Goal: Navigation & Orientation: Find specific page/section

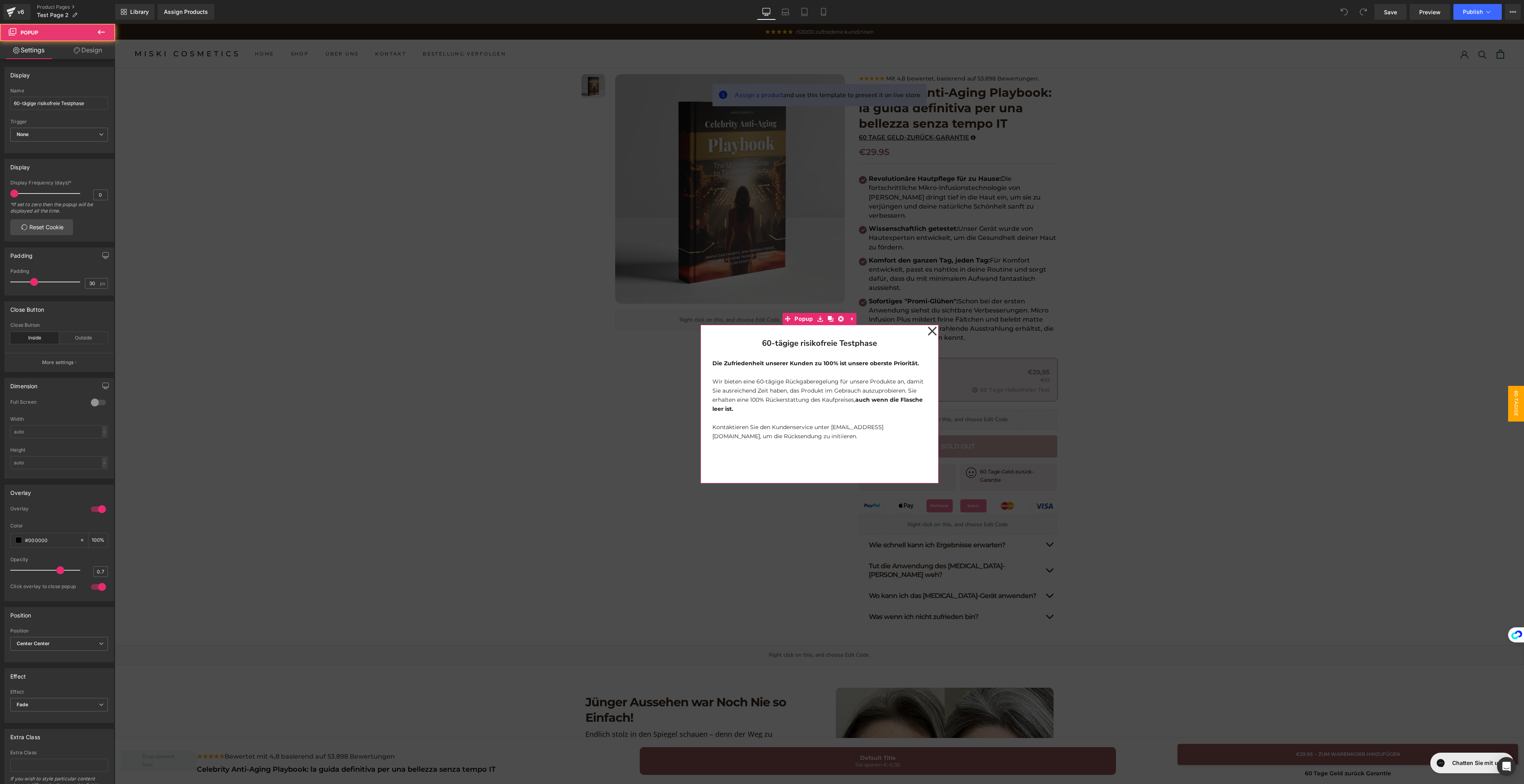
click at [929, 336] on icon at bounding box center [932, 331] width 9 height 40
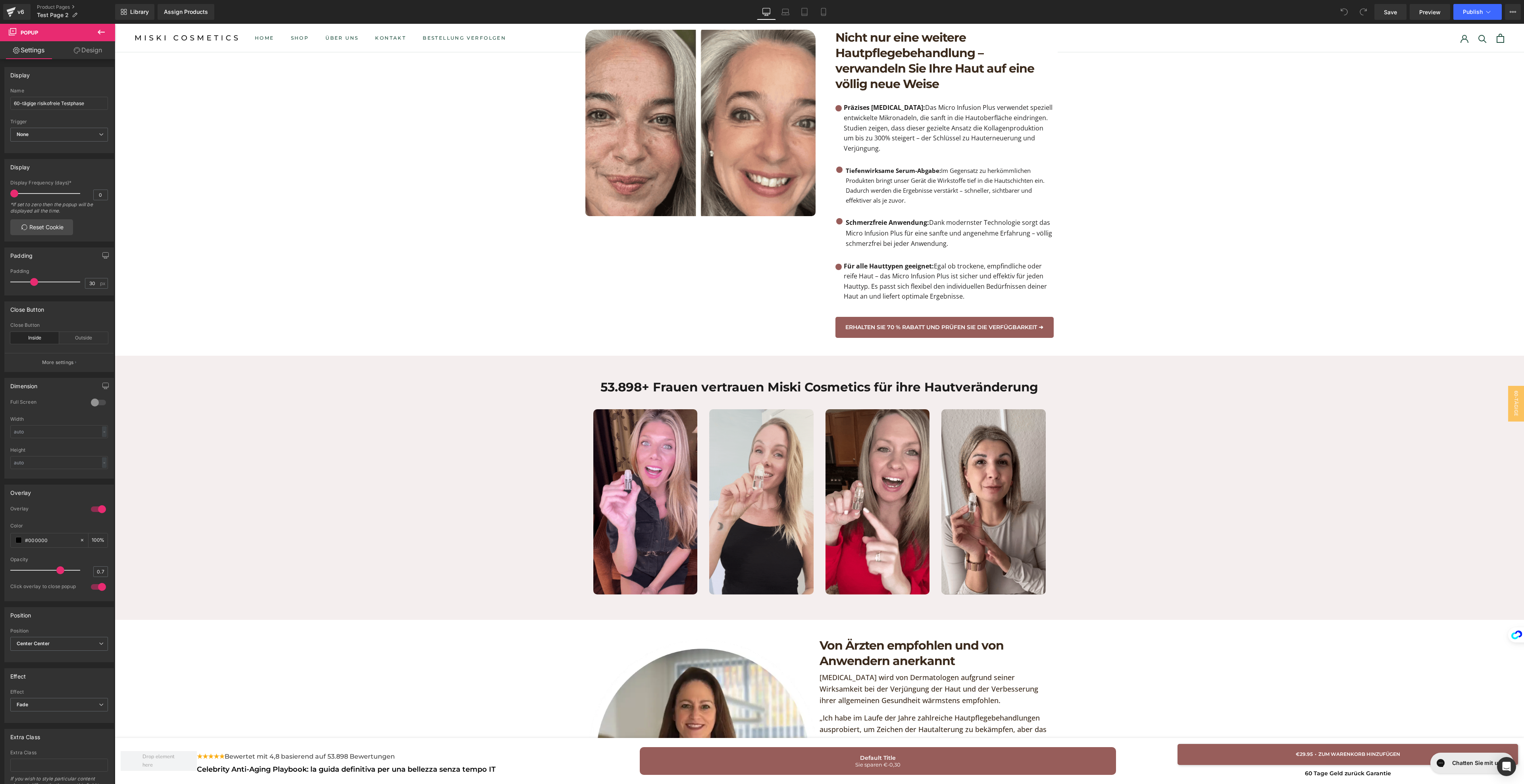
scroll to position [934, 0]
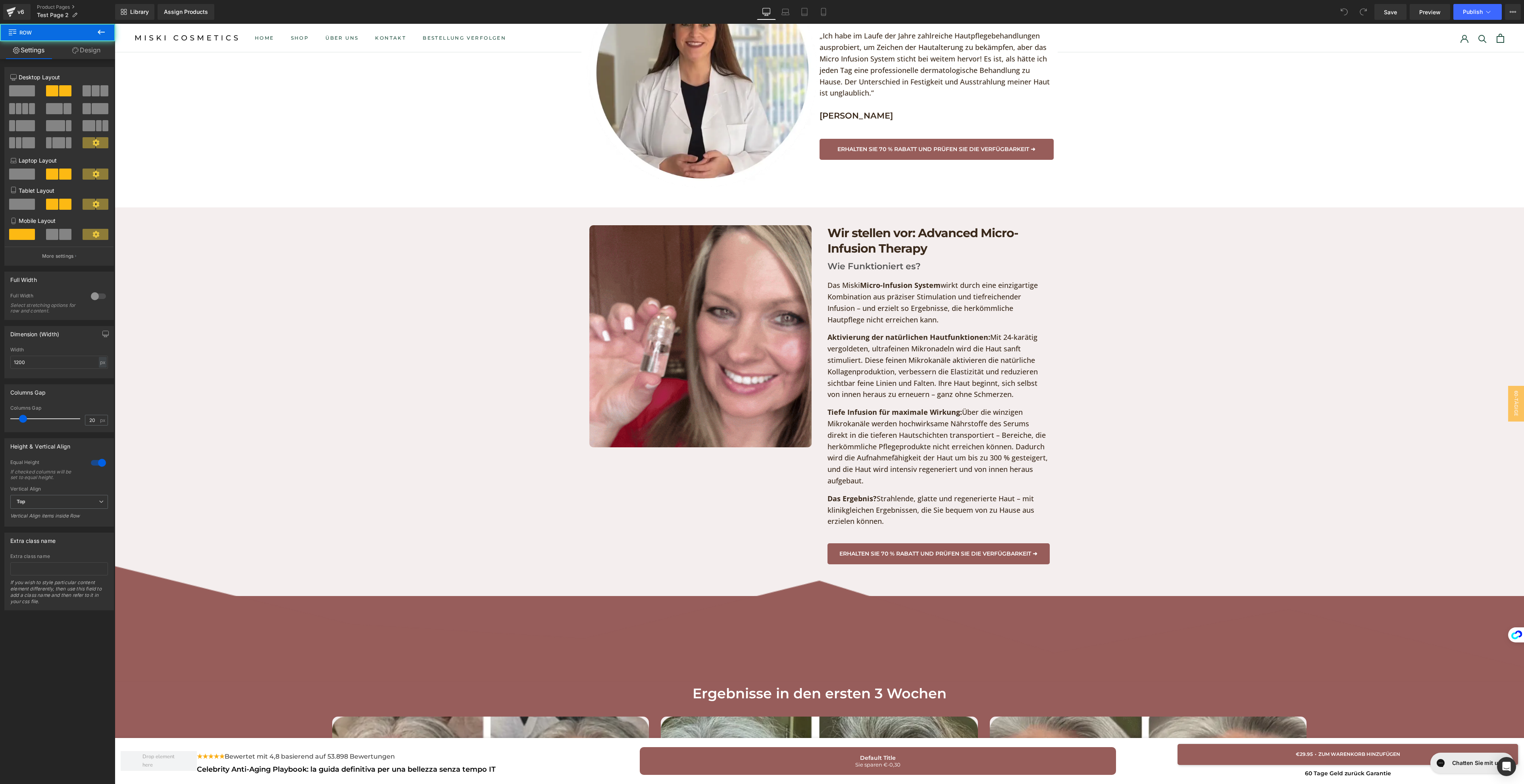
click at [688, 445] on div "Image" at bounding box center [700, 395] width 238 height 339
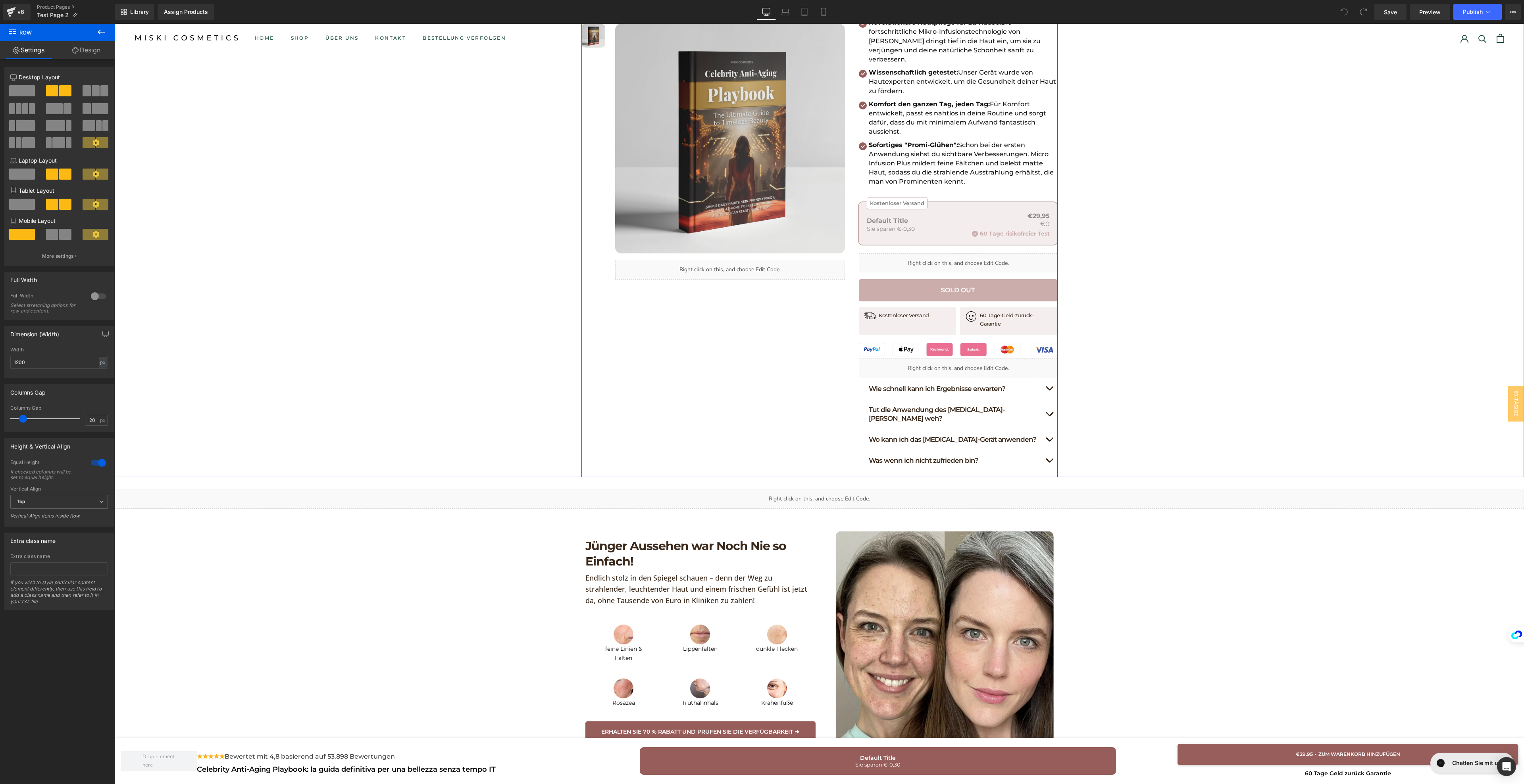
scroll to position [245, 0]
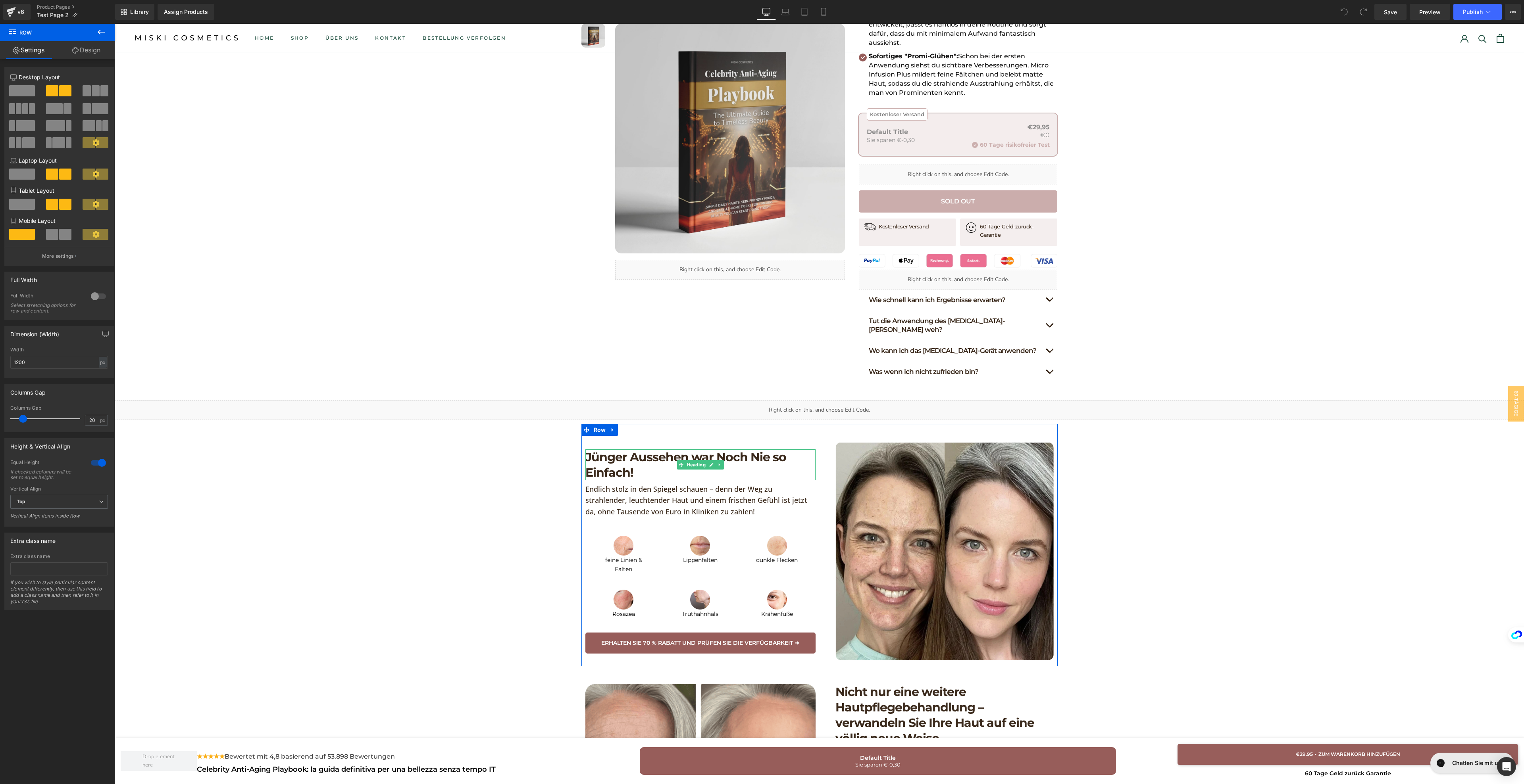
click at [641, 449] on h1 "Jünger Aussehen war Noch Nie so Einfach!" at bounding box center [700, 465] width 230 height 31
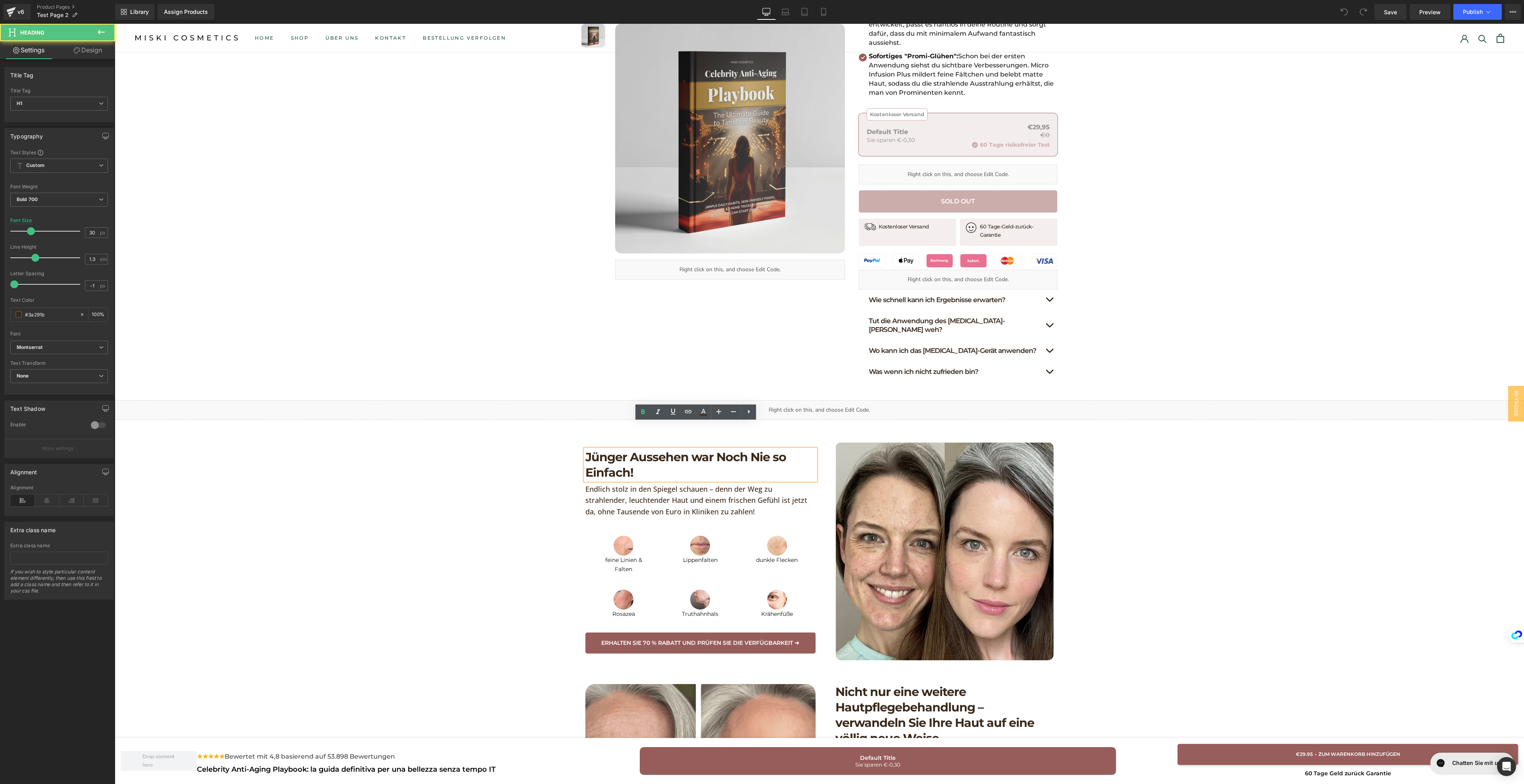
click at [605, 424] on div "Jünger Aussehen war Noch Nie so Einfach! Heading Endlich stolz in den Spiegel s…" at bounding box center [819, 545] width 476 height 242
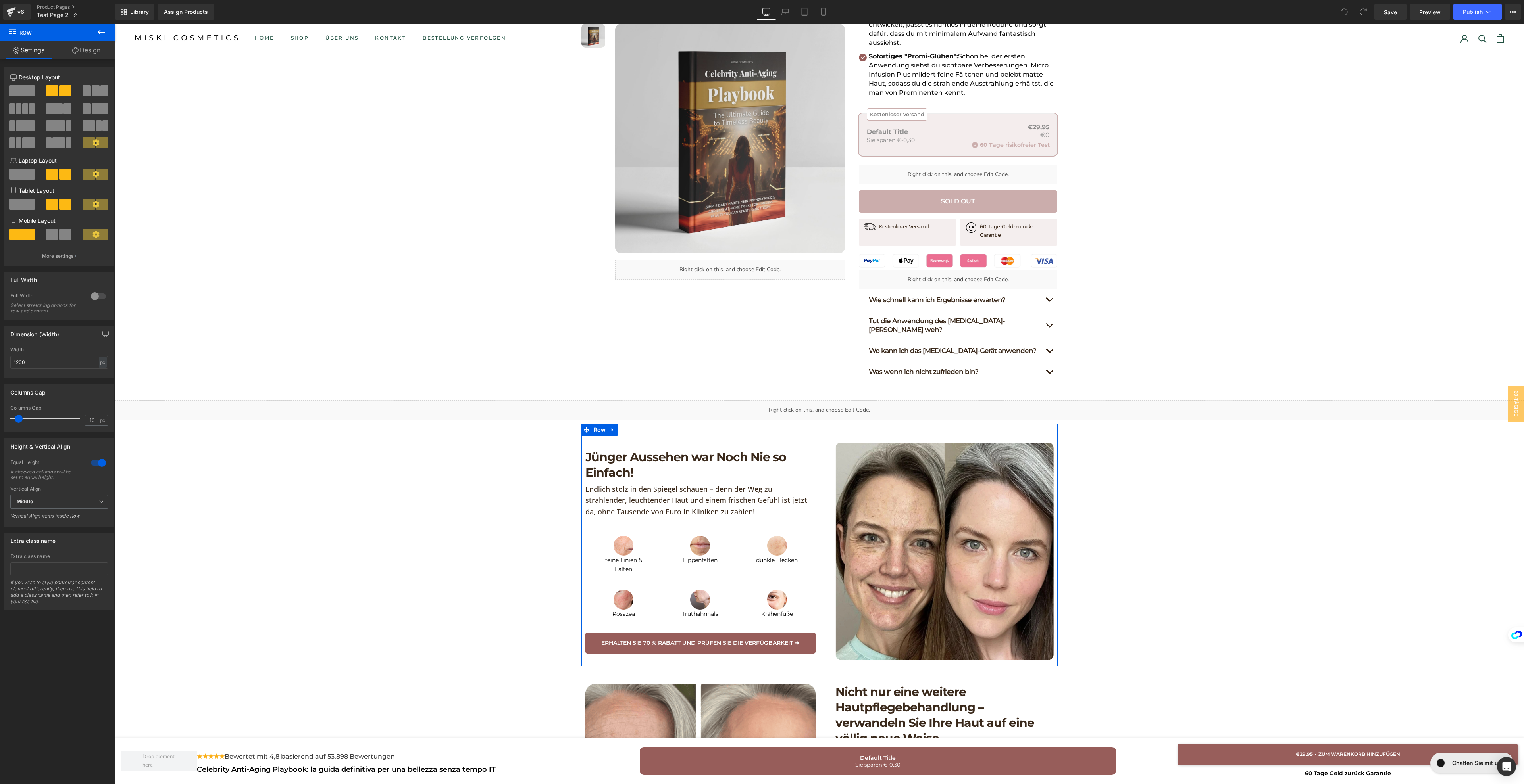
click at [596, 424] on div "Jünger Aussehen war Noch Nie so Einfach! Heading Endlich stolz in den Spiegel s…" at bounding box center [819, 545] width 476 height 242
click at [1435, 16] on span "Preview" at bounding box center [1430, 12] width 21 height 8
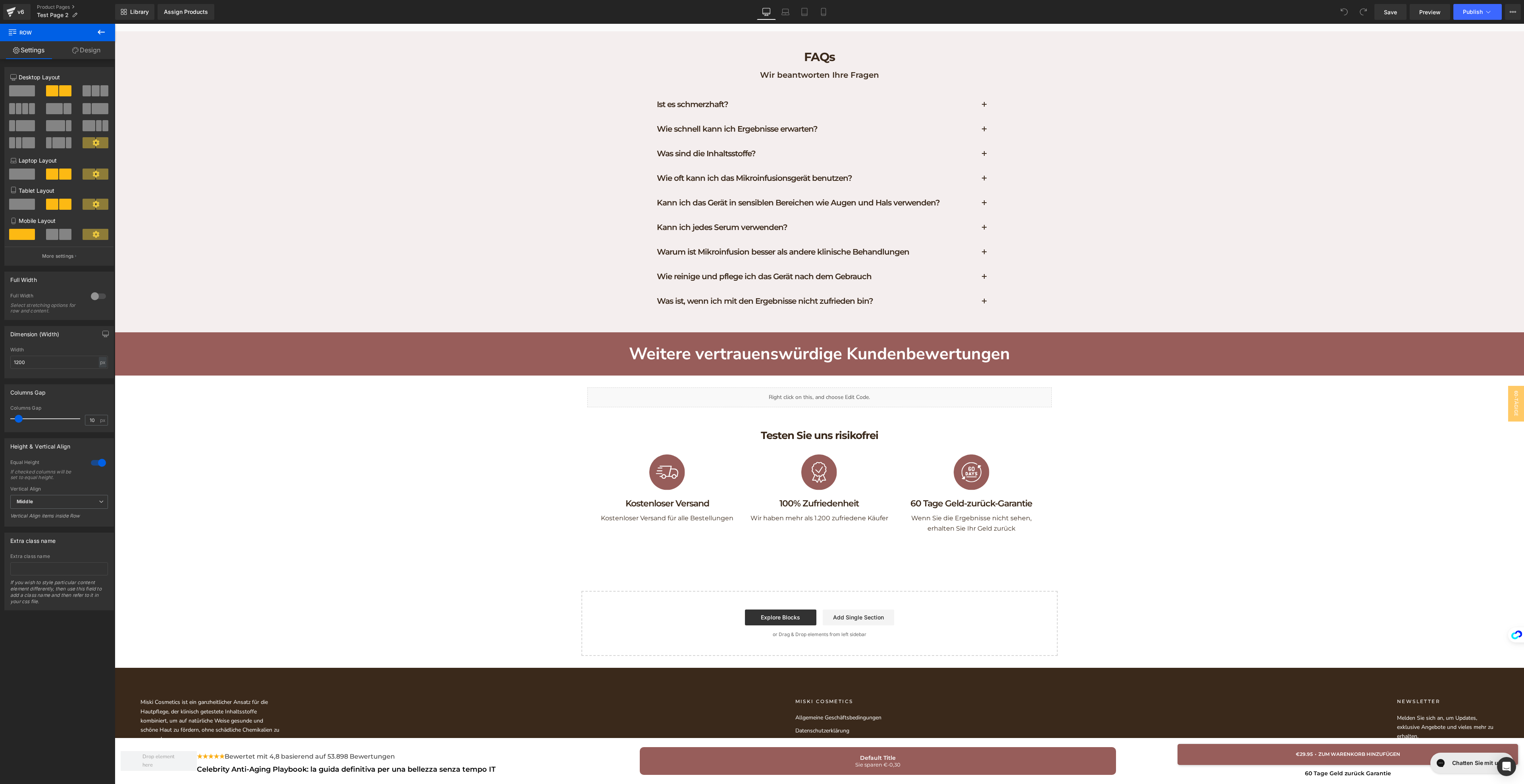
scroll to position [4247, 0]
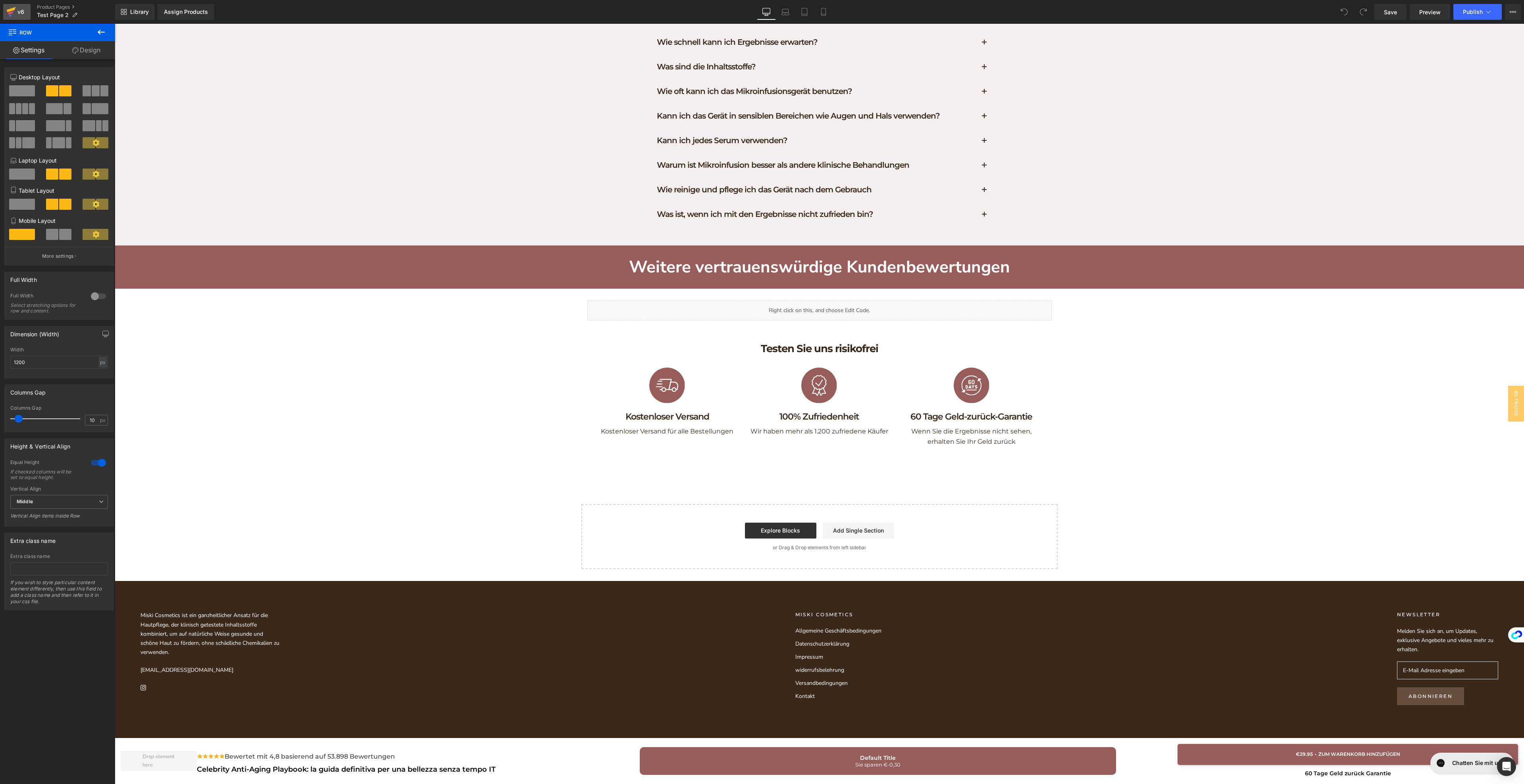
click at [12, 10] on icon at bounding box center [11, 9] width 9 height 5
